Goal: Transaction & Acquisition: Purchase product/service

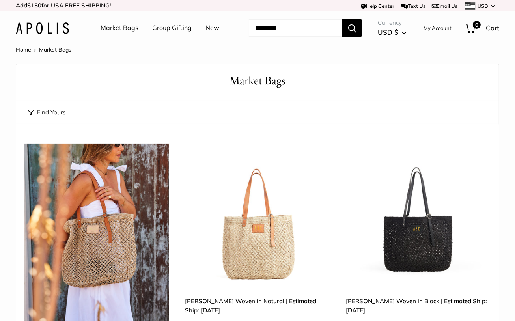
click at [206, 26] on link "New" at bounding box center [213, 28] width 14 height 12
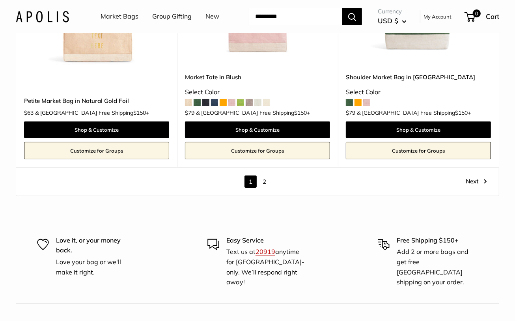
scroll to position [4142, 0]
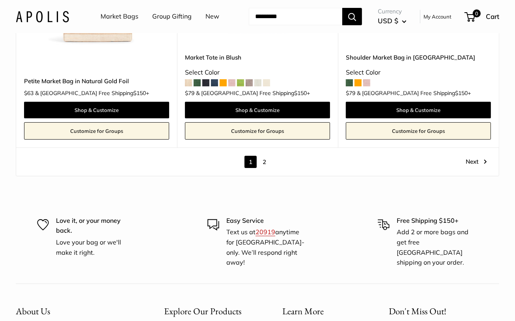
click at [264, 159] on link "2" at bounding box center [264, 162] width 12 height 12
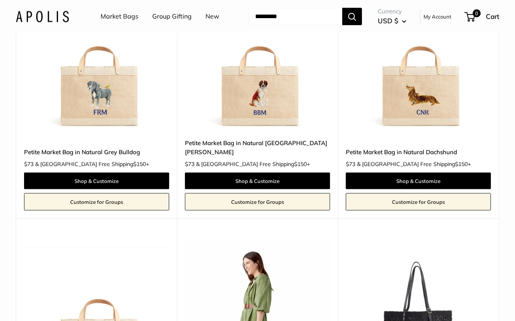
scroll to position [671, 0]
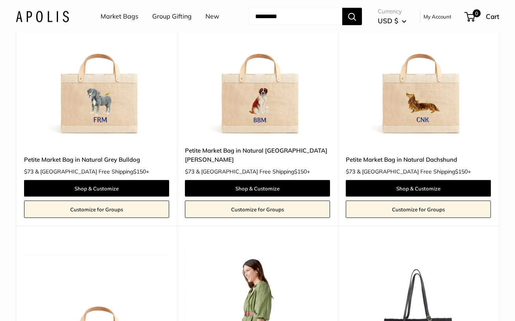
click at [253, 99] on img at bounding box center [257, 65] width 145 height 145
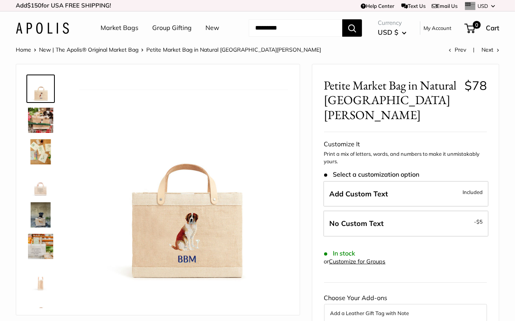
click at [45, 124] on img at bounding box center [40, 120] width 25 height 25
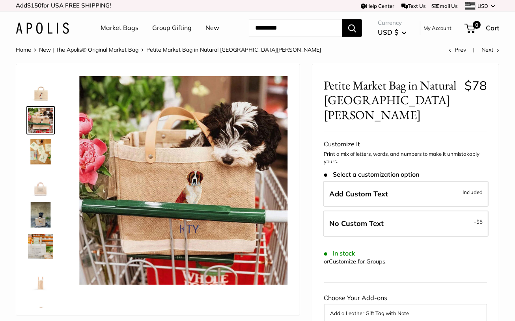
click at [37, 151] on img at bounding box center [40, 151] width 25 height 25
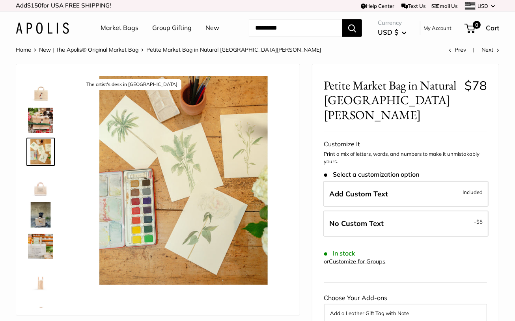
click at [39, 186] on img at bounding box center [40, 183] width 25 height 25
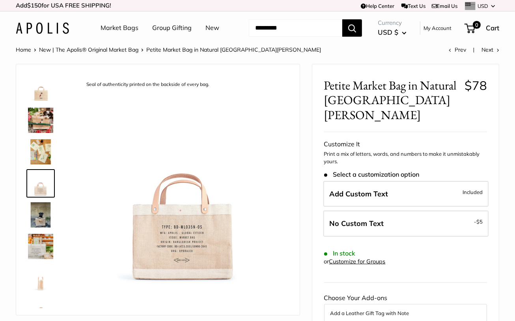
click at [41, 213] on img at bounding box center [40, 214] width 25 height 25
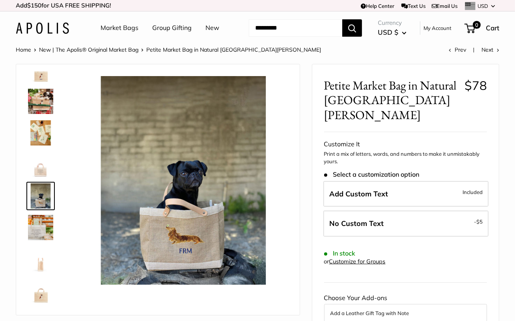
click at [38, 172] on img at bounding box center [40, 164] width 25 height 25
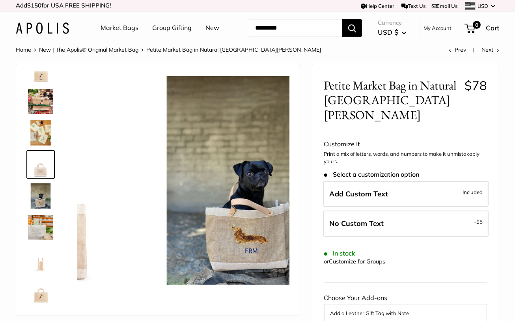
scroll to position [0, 0]
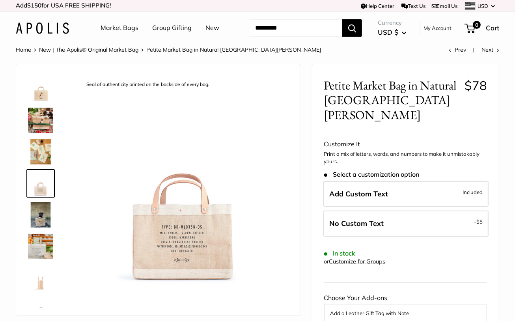
click at [44, 213] on img at bounding box center [40, 214] width 25 height 25
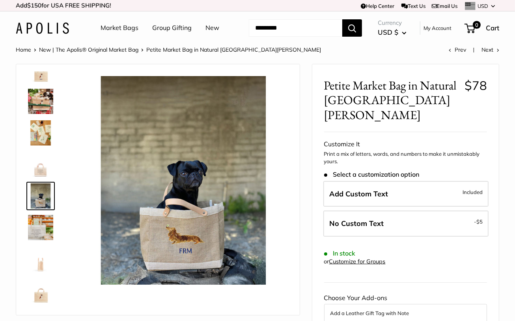
scroll to position [19, 0]
click at [38, 73] on img at bounding box center [40, 70] width 25 height 25
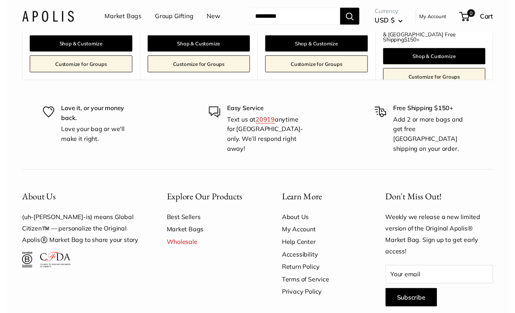
scroll to position [1420, 0]
